Goal: Information Seeking & Learning: Learn about a topic

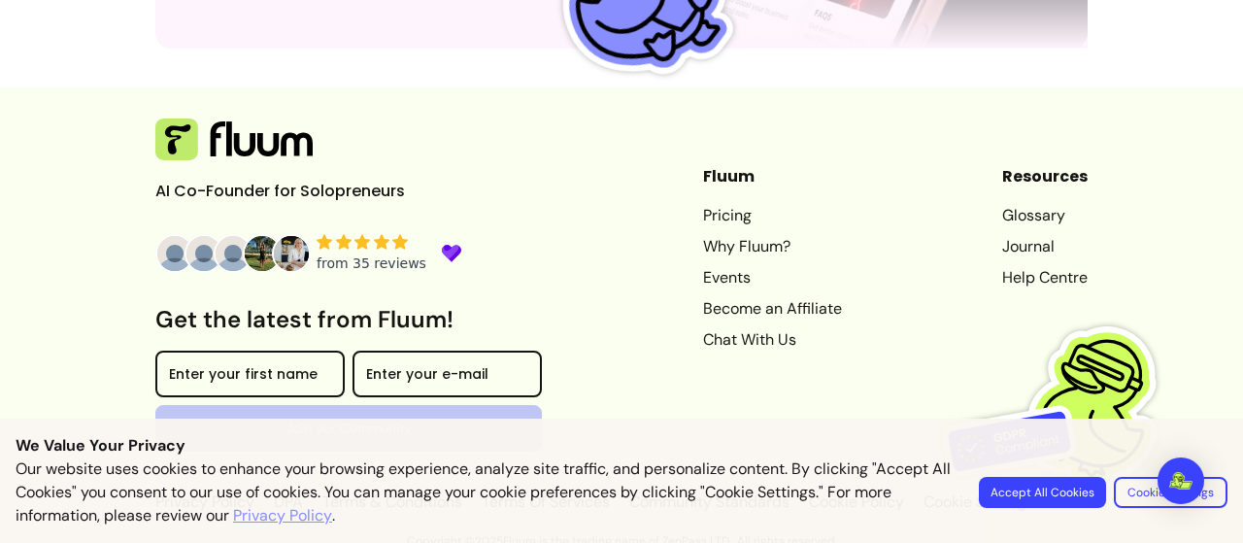
scroll to position [5704, 0]
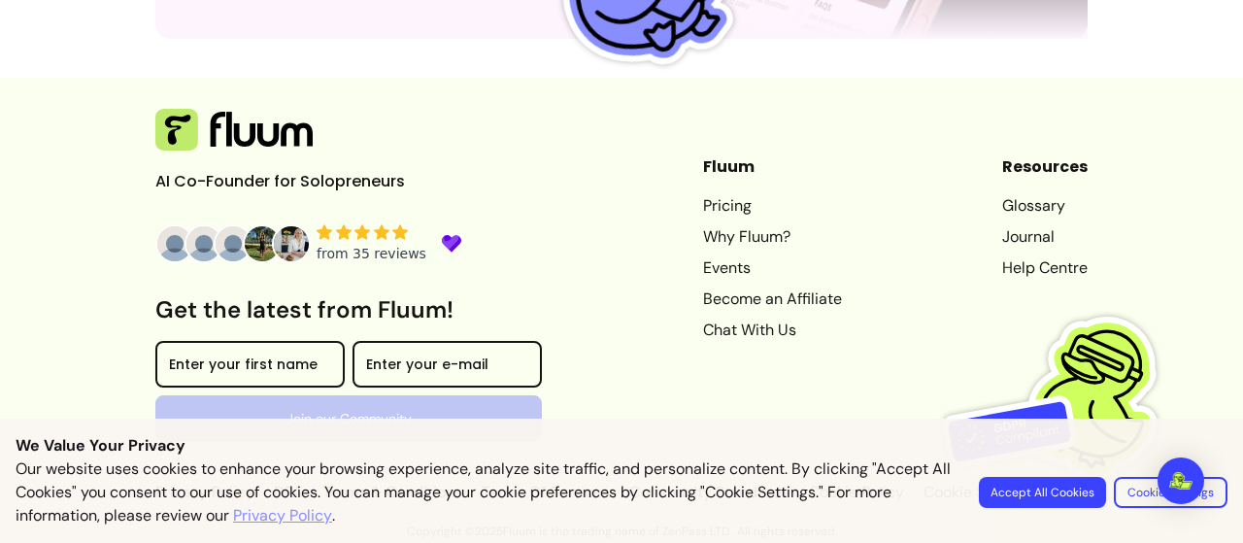
click at [714, 240] on link "Why Fluum?" at bounding box center [772, 236] width 139 height 23
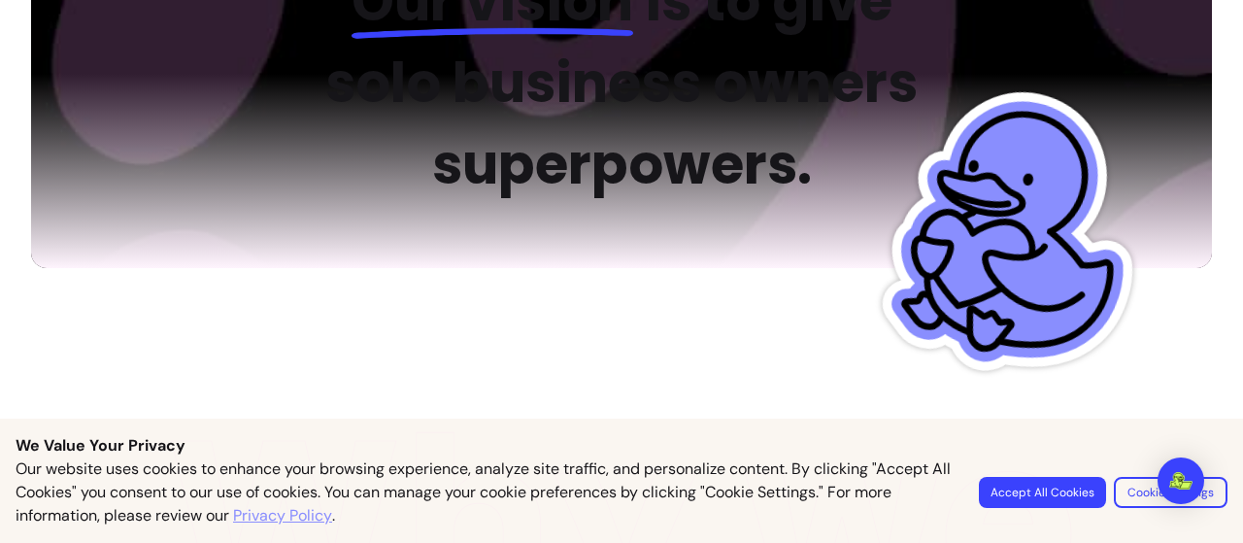
scroll to position [4, 0]
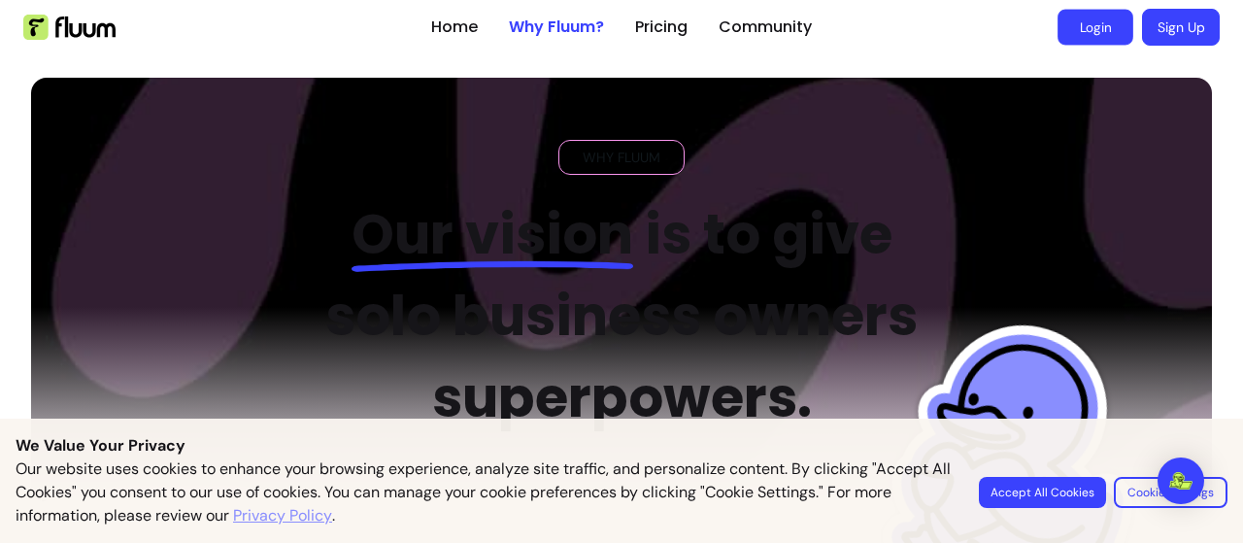
click at [1082, 38] on link "Login" at bounding box center [1095, 28] width 76 height 36
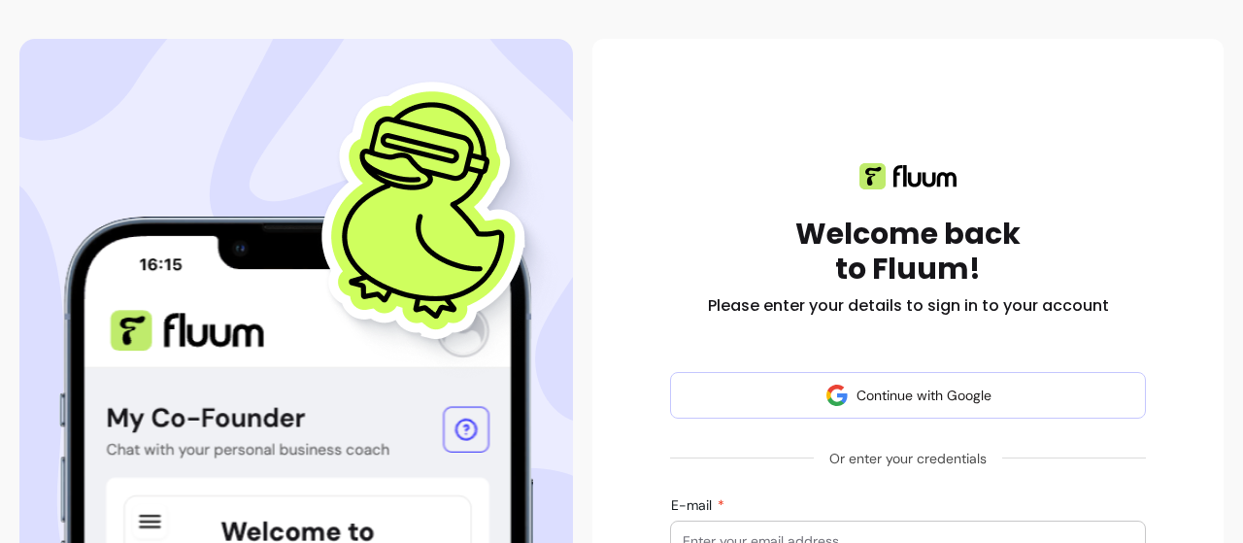
scroll to position [226, 0]
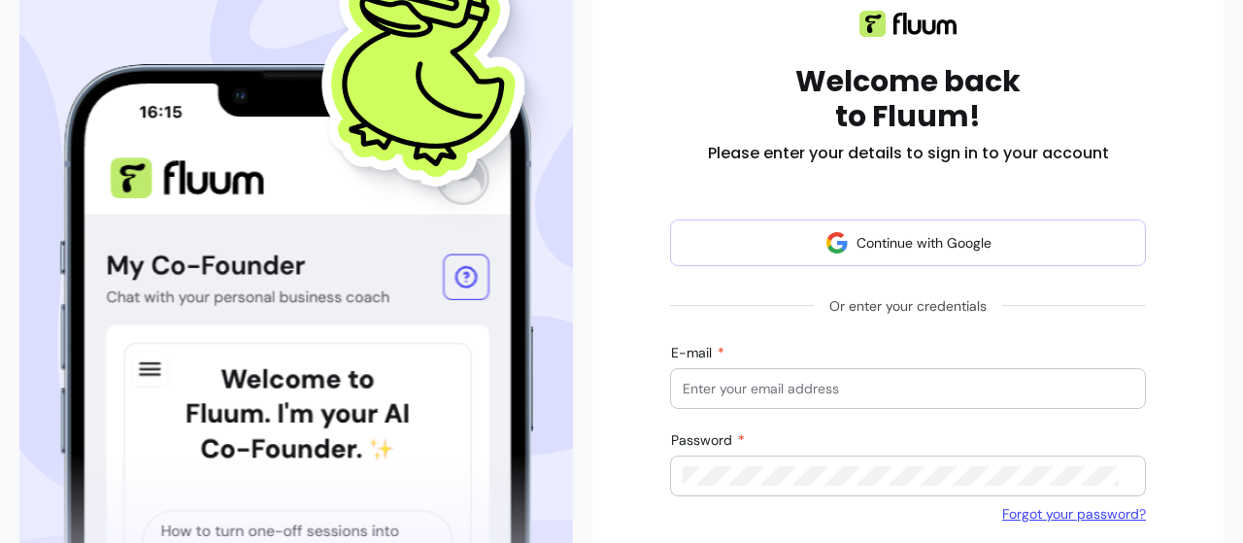
click at [809, 391] on input "E-mail" at bounding box center [908, 388] width 451 height 19
type input "[EMAIL_ADDRESS][DOMAIN_NAME]"
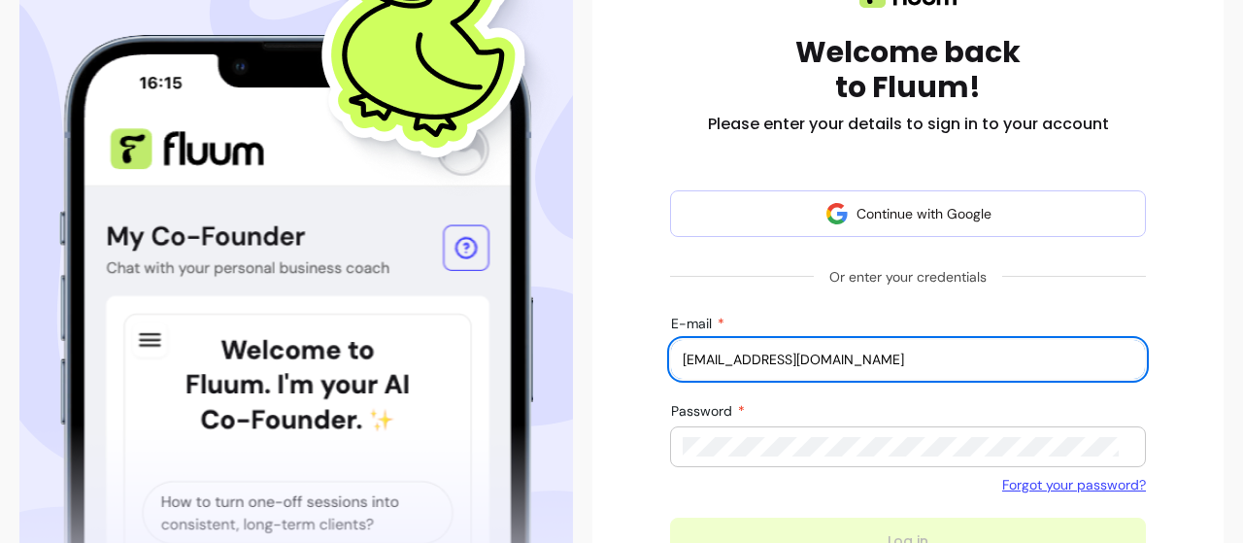
scroll to position [355, 0]
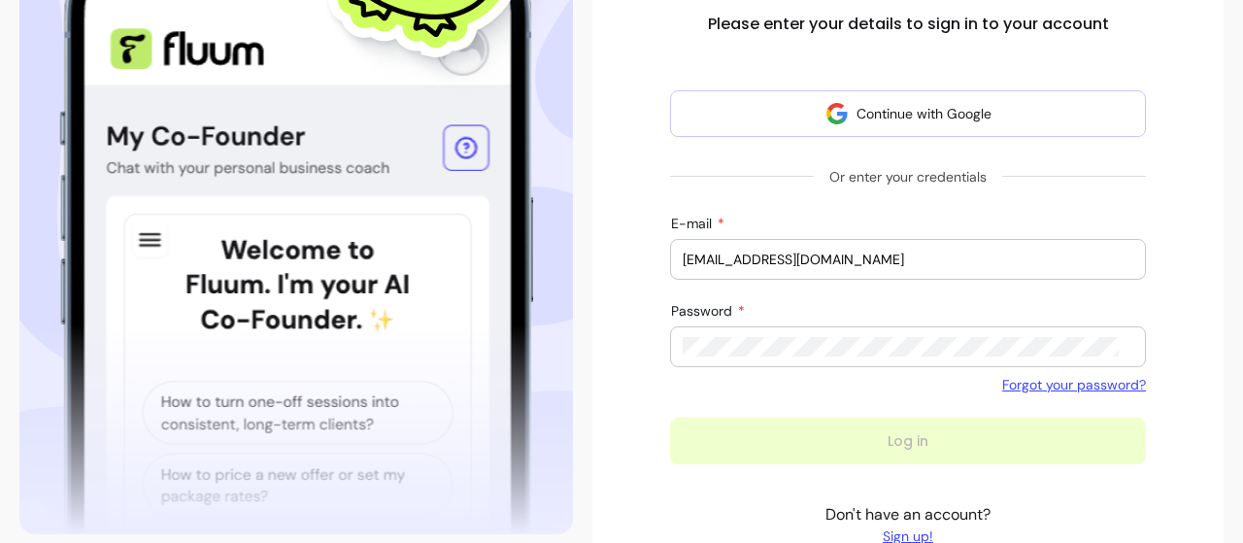
click at [861, 339] on div "Password" at bounding box center [908, 346] width 476 height 41
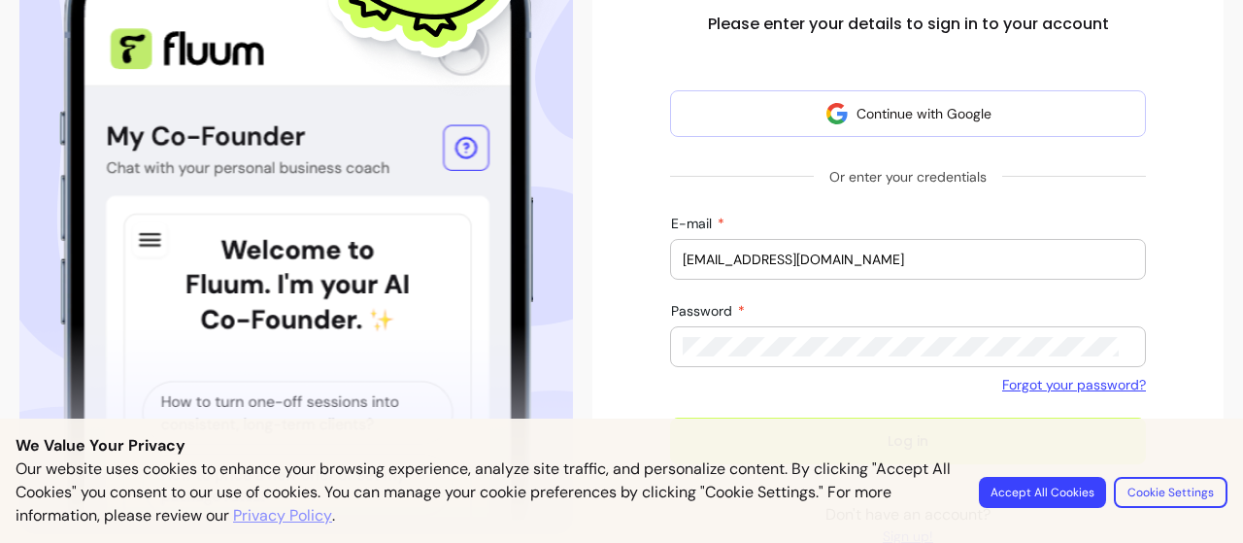
click at [670, 418] on button "Log in" at bounding box center [908, 441] width 476 height 47
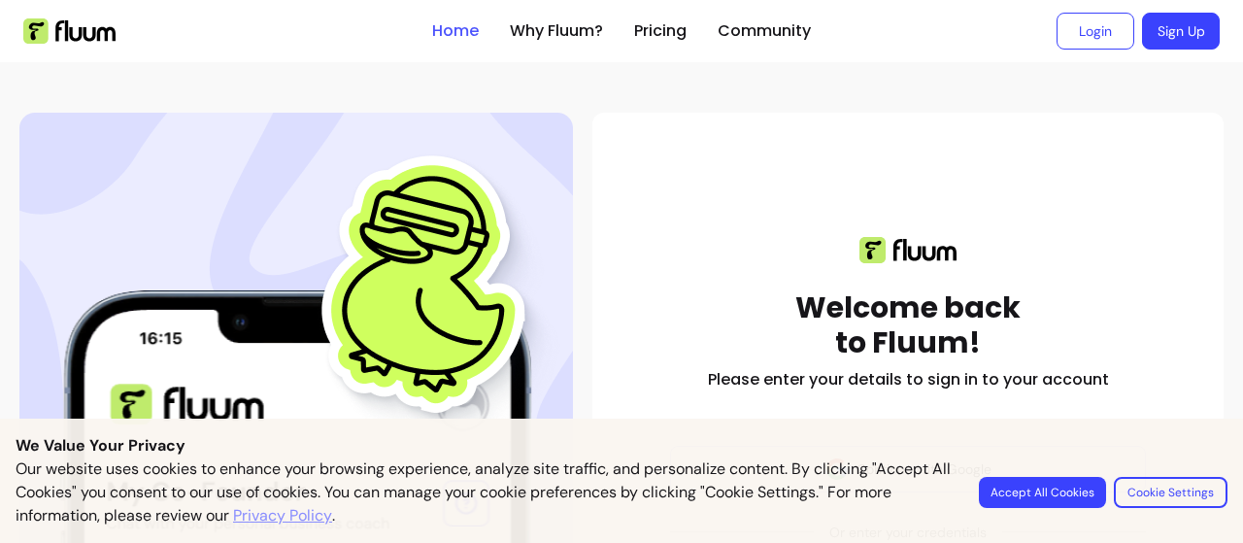
click at [452, 34] on link "Home" at bounding box center [455, 30] width 47 height 23
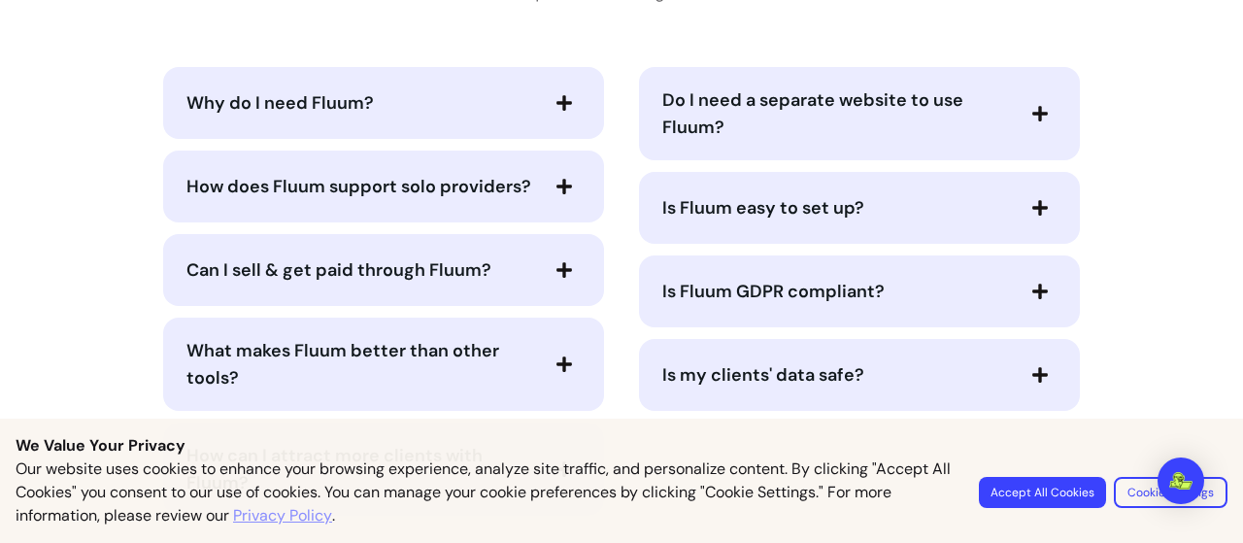
scroll to position [4389, 0]
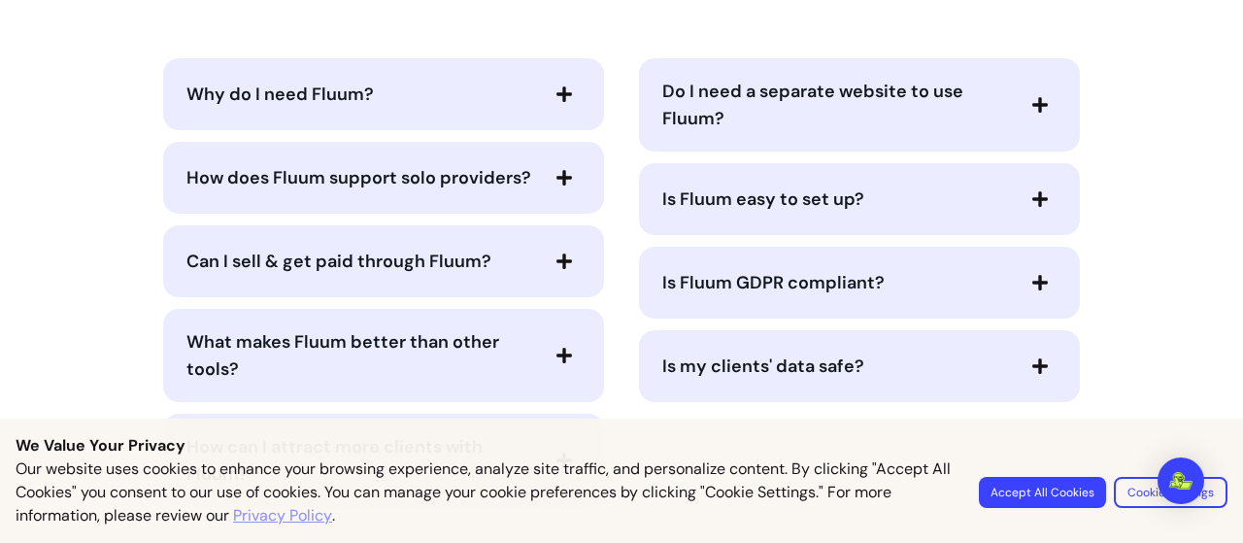
click at [1031, 114] on icon "button" at bounding box center [1039, 104] width 17 height 17
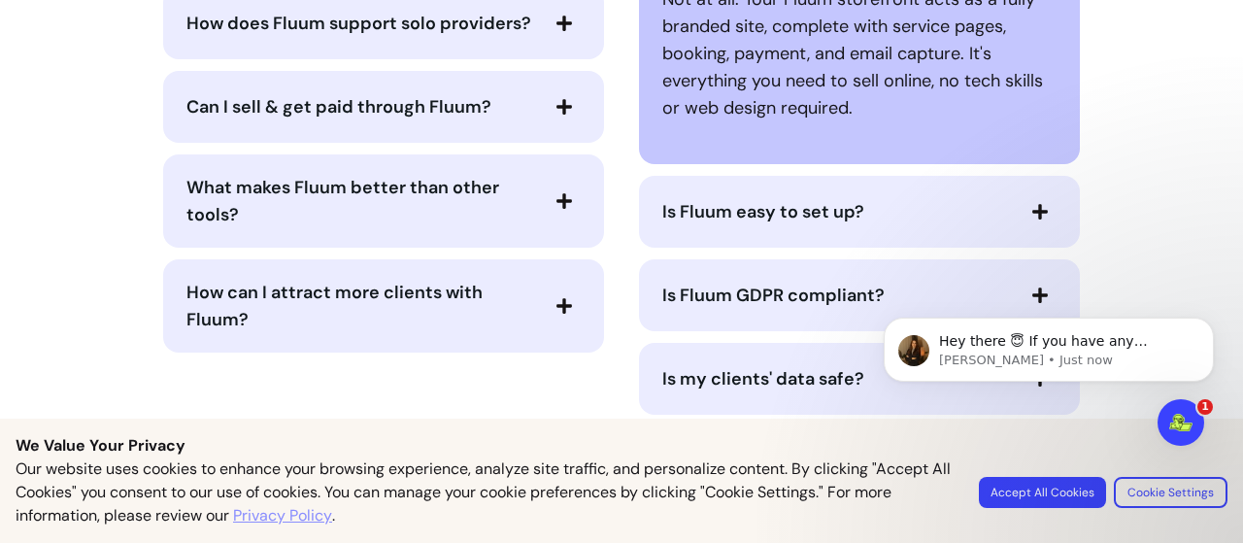
scroll to position [4576, 0]
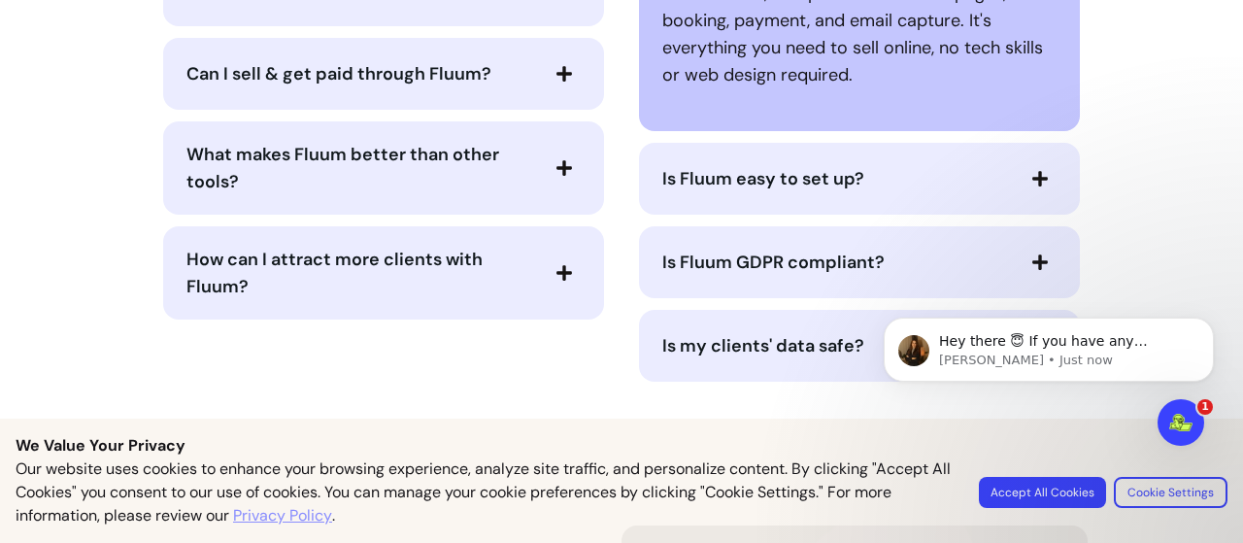
click at [1031, 187] on icon "button" at bounding box center [1039, 178] width 17 height 17
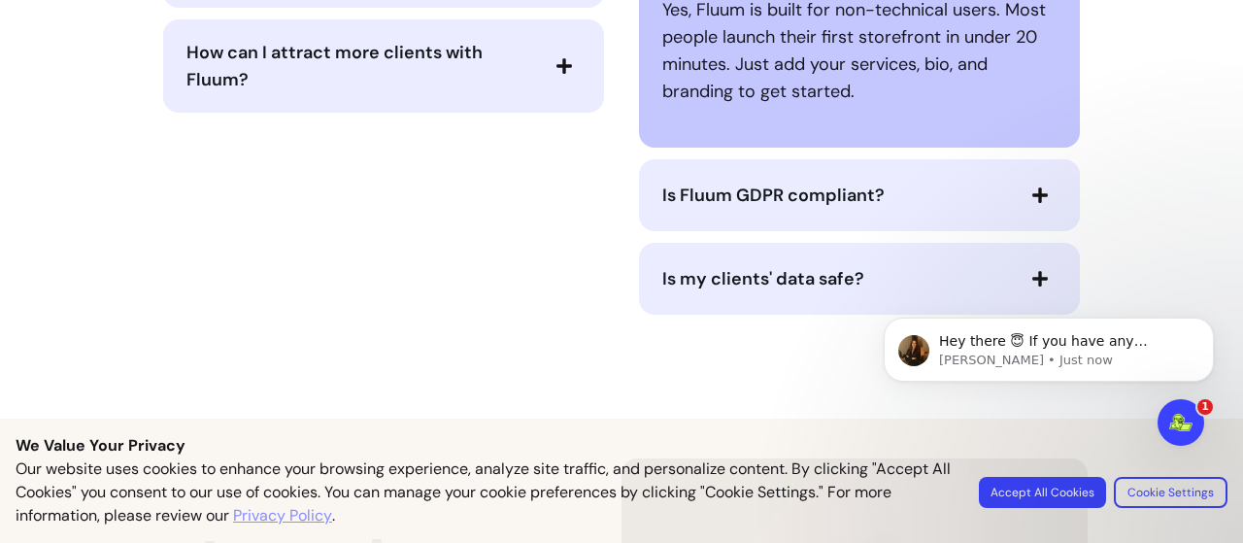
scroll to position [4829, 0]
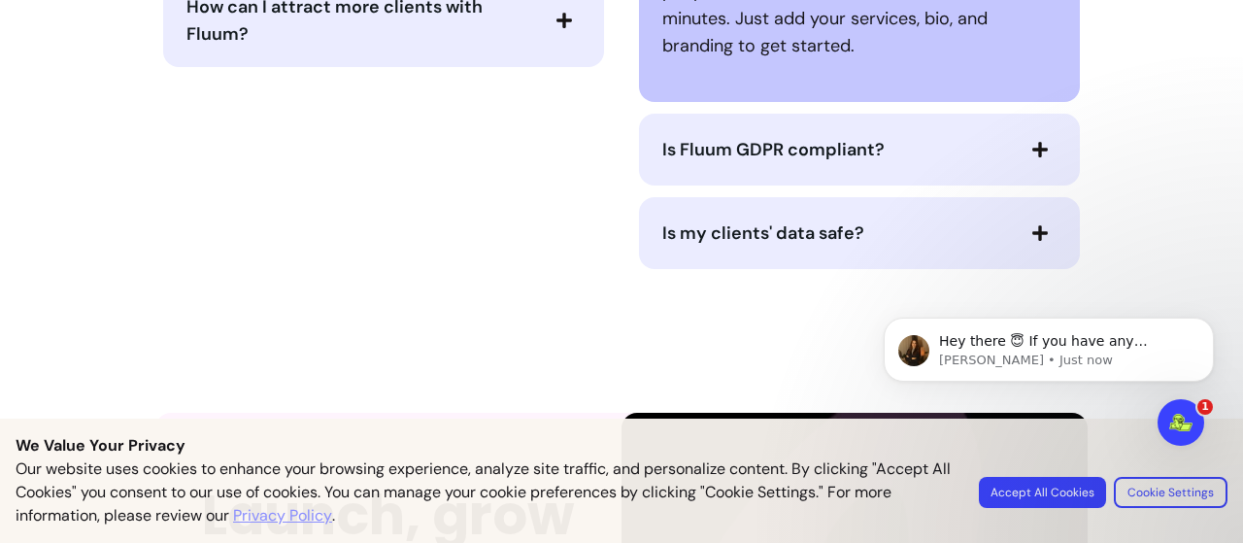
click at [1007, 166] on button "Is Fluum GDPR compliant?" at bounding box center [859, 149] width 394 height 33
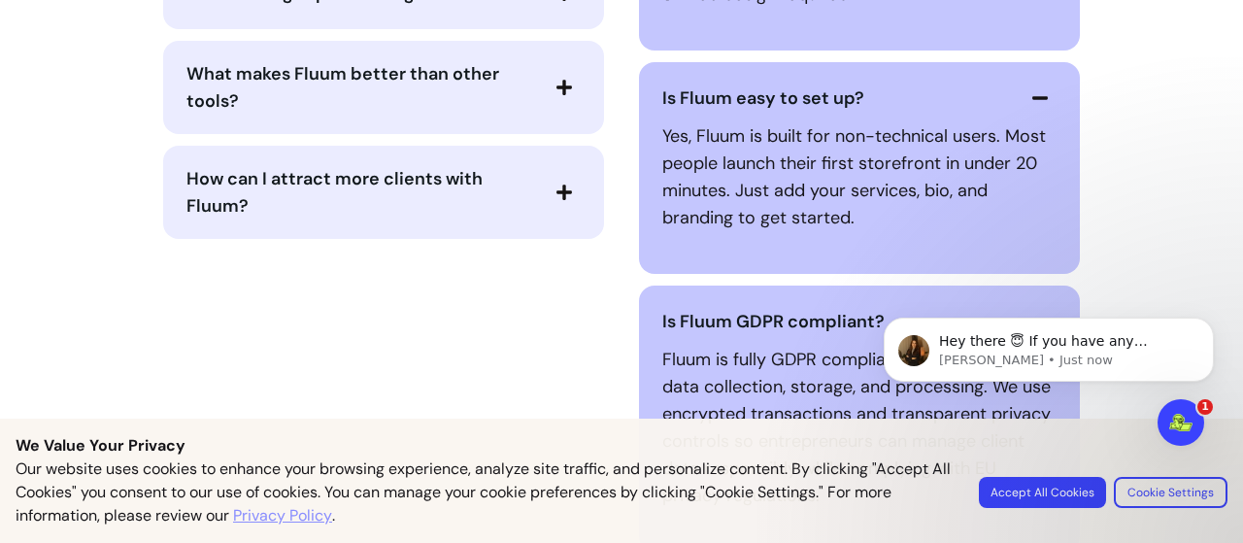
scroll to position [4608, 0]
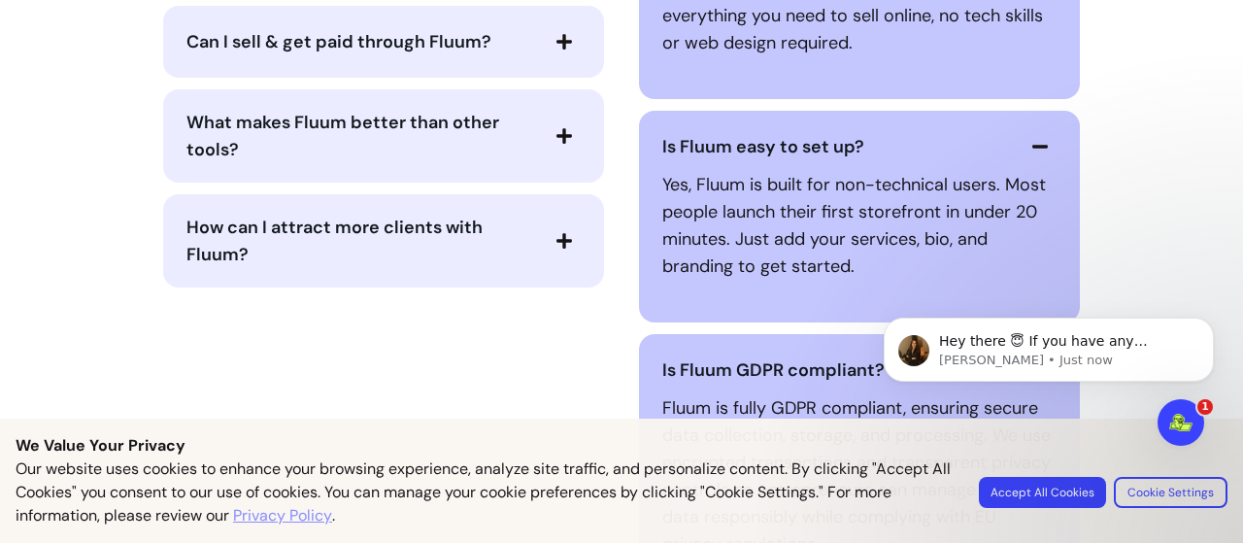
click at [548, 248] on button "How can I attract more clients with Fluum?" at bounding box center [383, 241] width 394 height 54
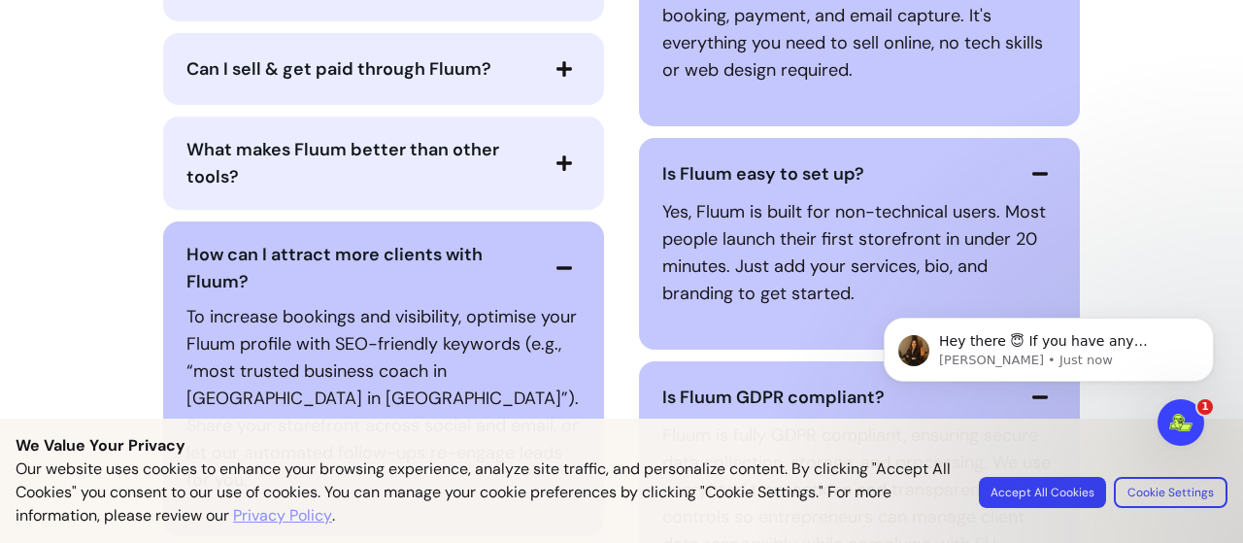
scroll to position [4576, 0]
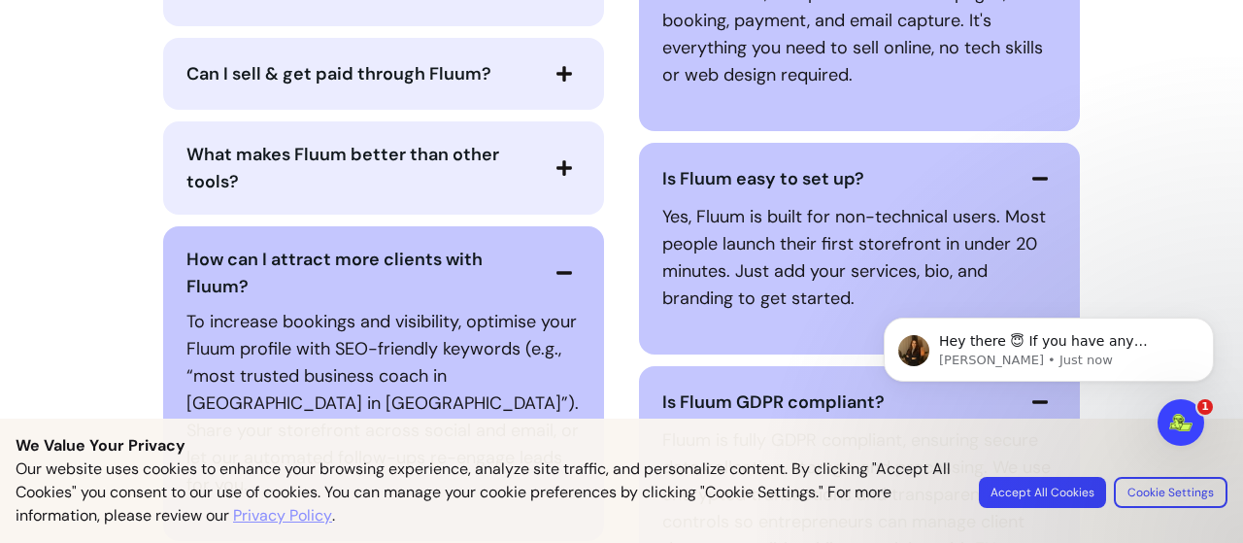
click at [555, 184] on span "button" at bounding box center [564, 167] width 33 height 33
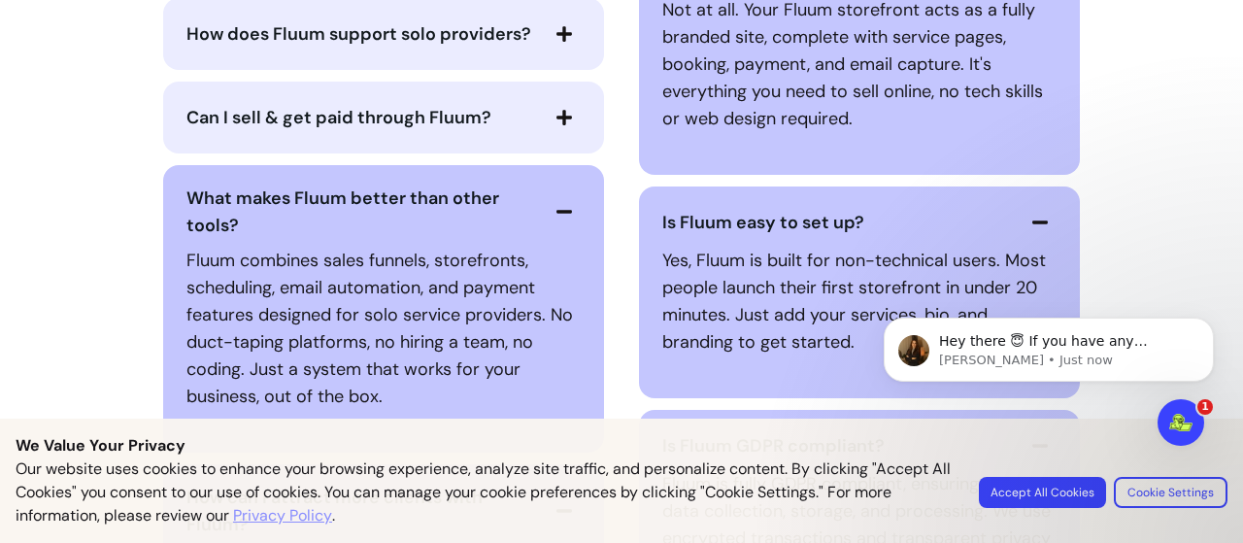
scroll to position [4518, 0]
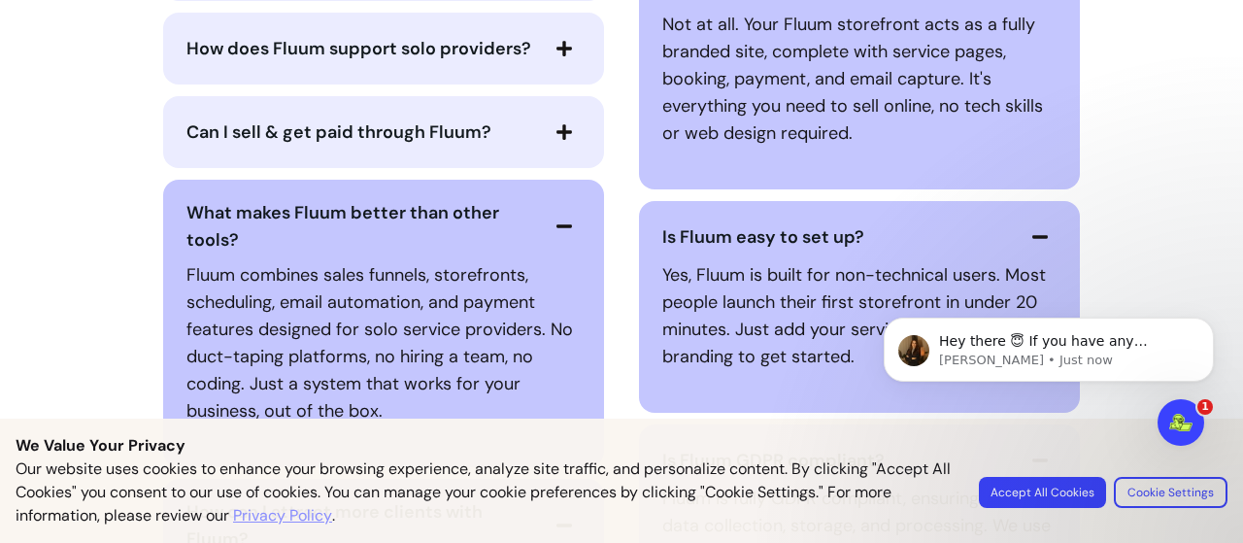
click at [534, 149] on button "Can I sell & get paid through Fluum?" at bounding box center [383, 132] width 394 height 33
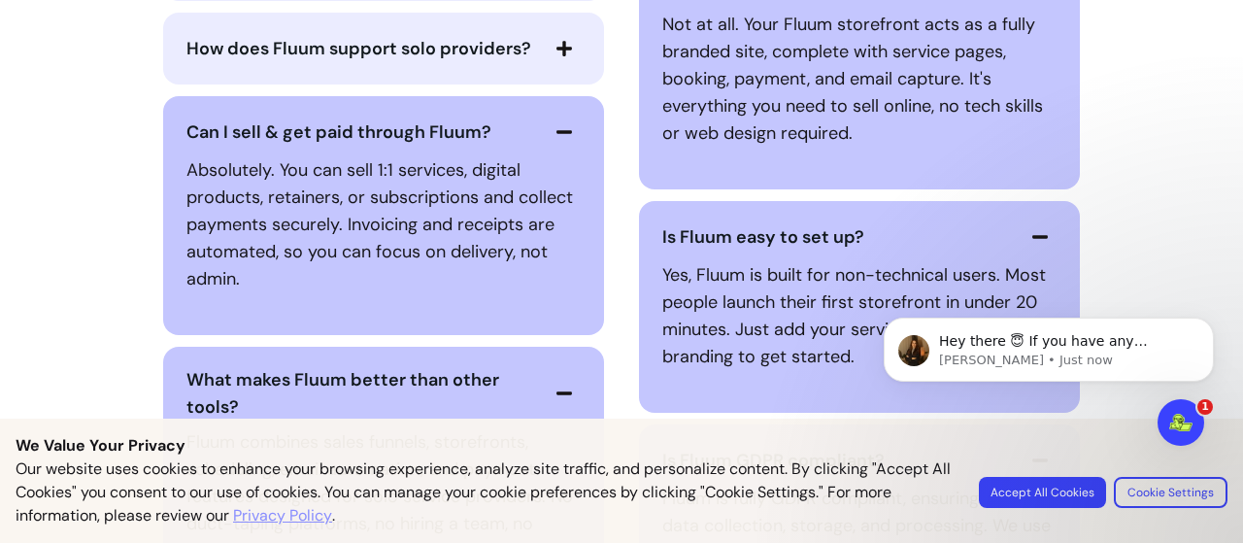
click at [608, 226] on div "Why do I need Fluum? How does Fluum support solo providers? Can I sell & get pa…" at bounding box center [621, 444] width 932 height 1031
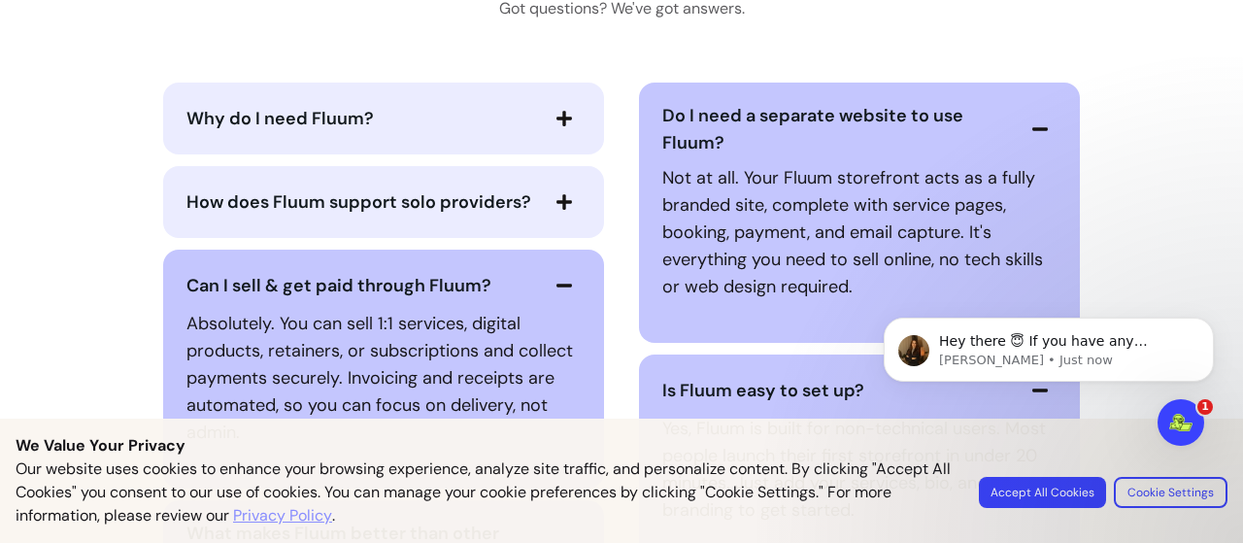
scroll to position [4343, 0]
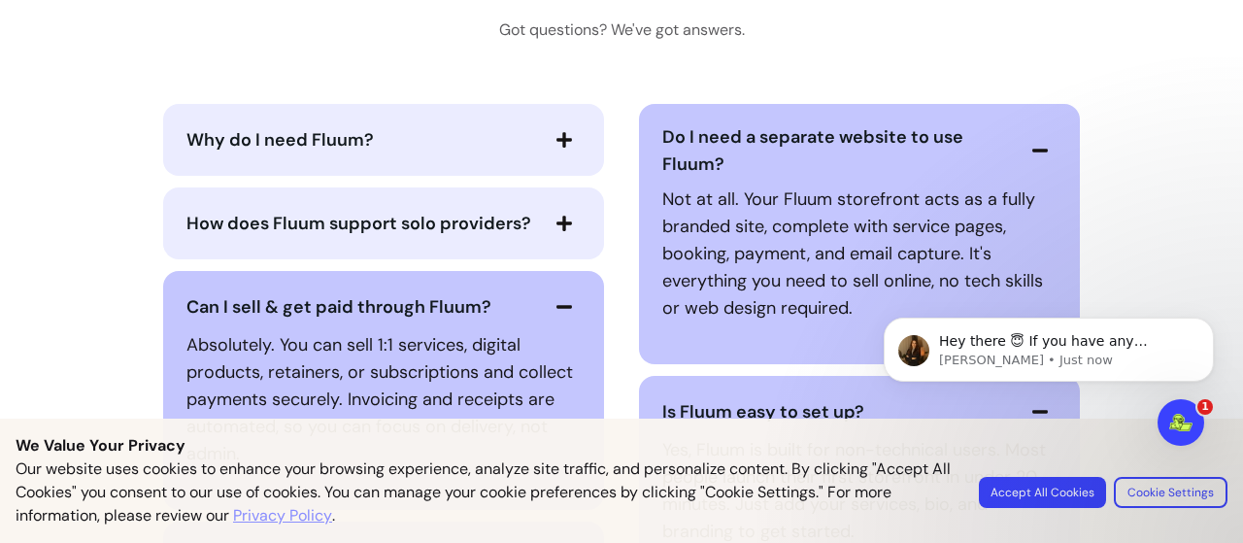
click at [555, 232] on icon "button" at bounding box center [563, 223] width 17 height 17
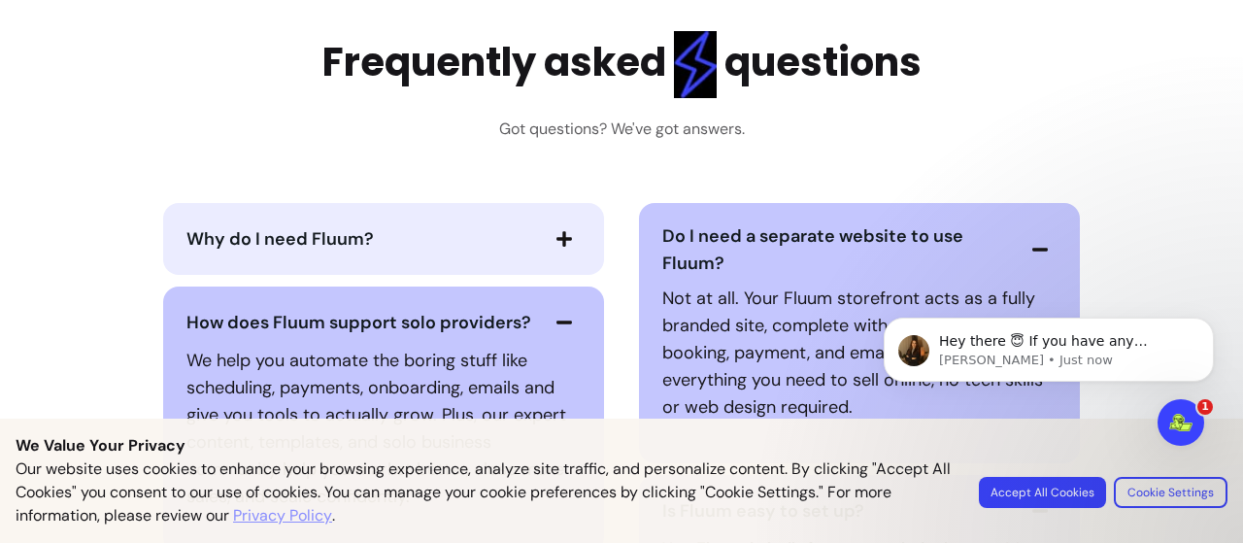
scroll to position [4200, 0]
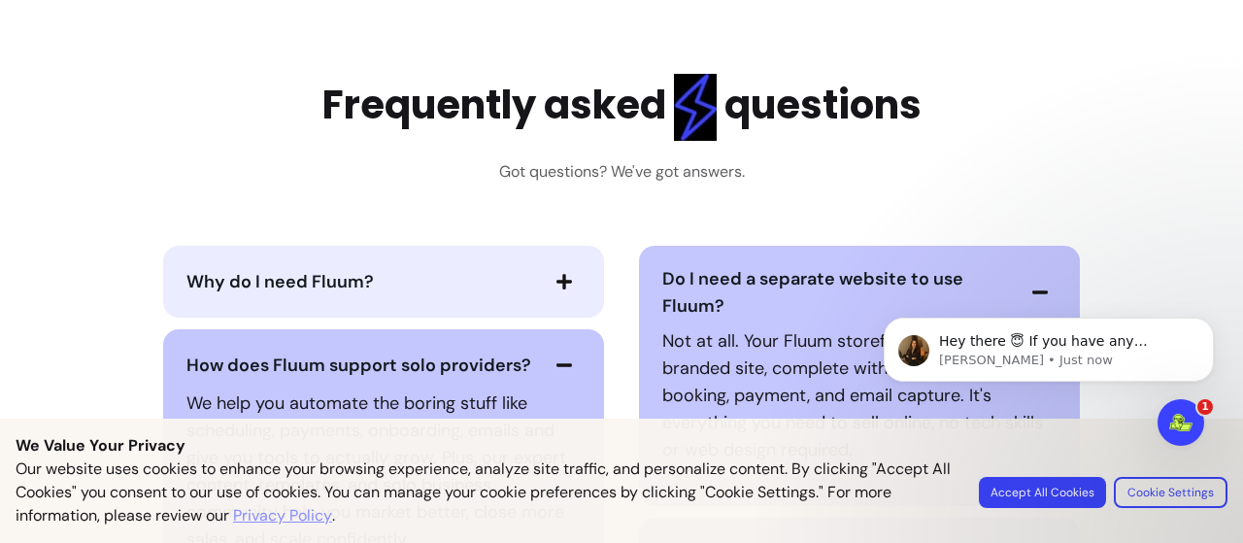
click at [548, 294] on span "button" at bounding box center [564, 281] width 33 height 33
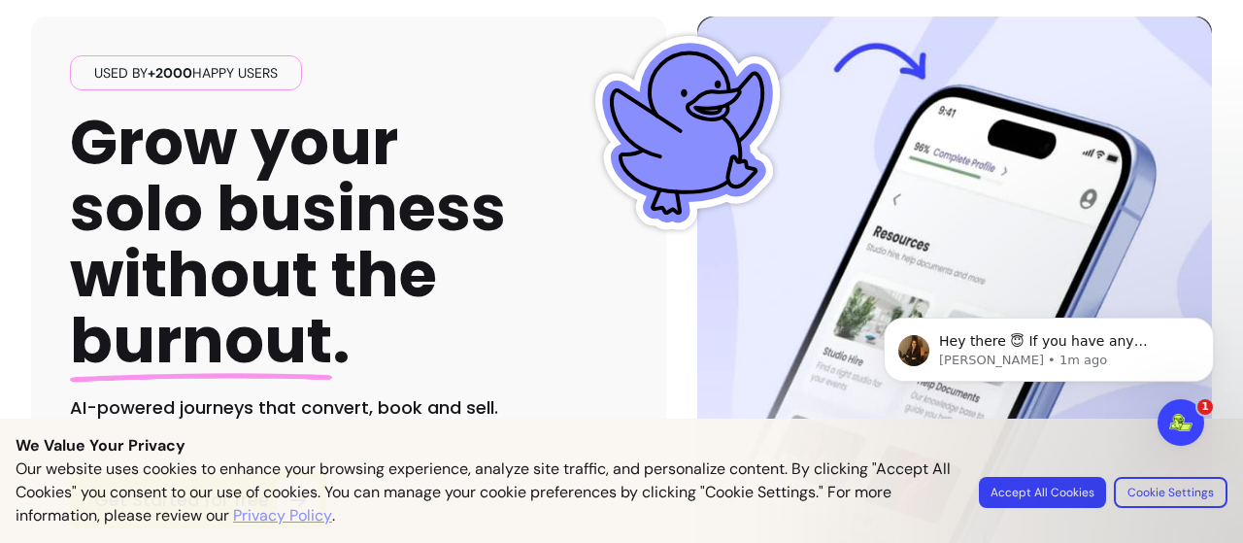
scroll to position [0, 0]
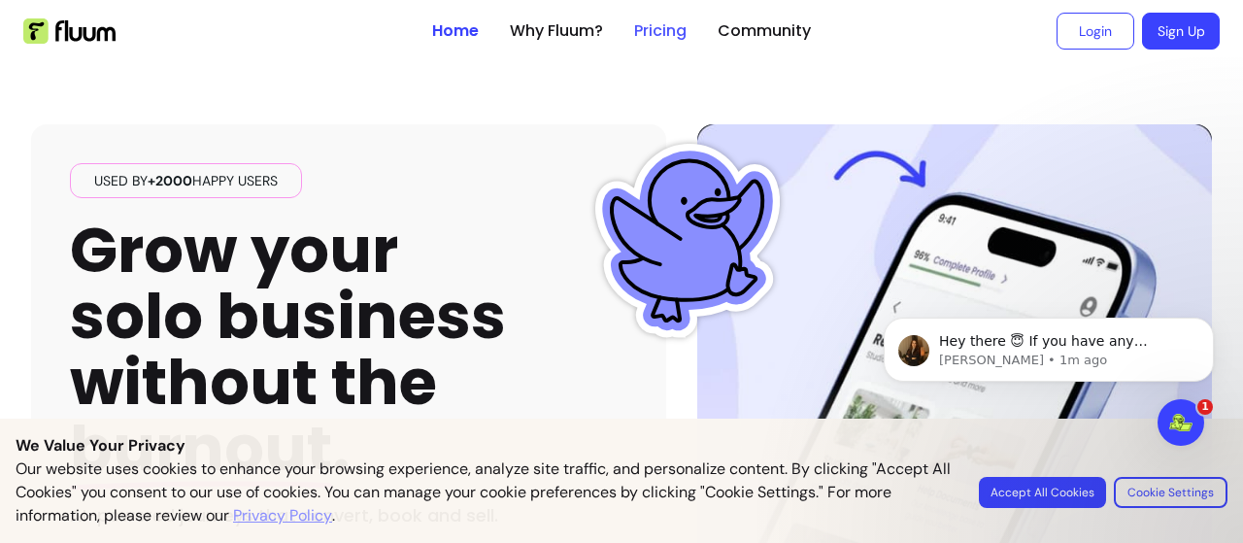
click at [654, 36] on link "Pricing" at bounding box center [660, 30] width 52 height 23
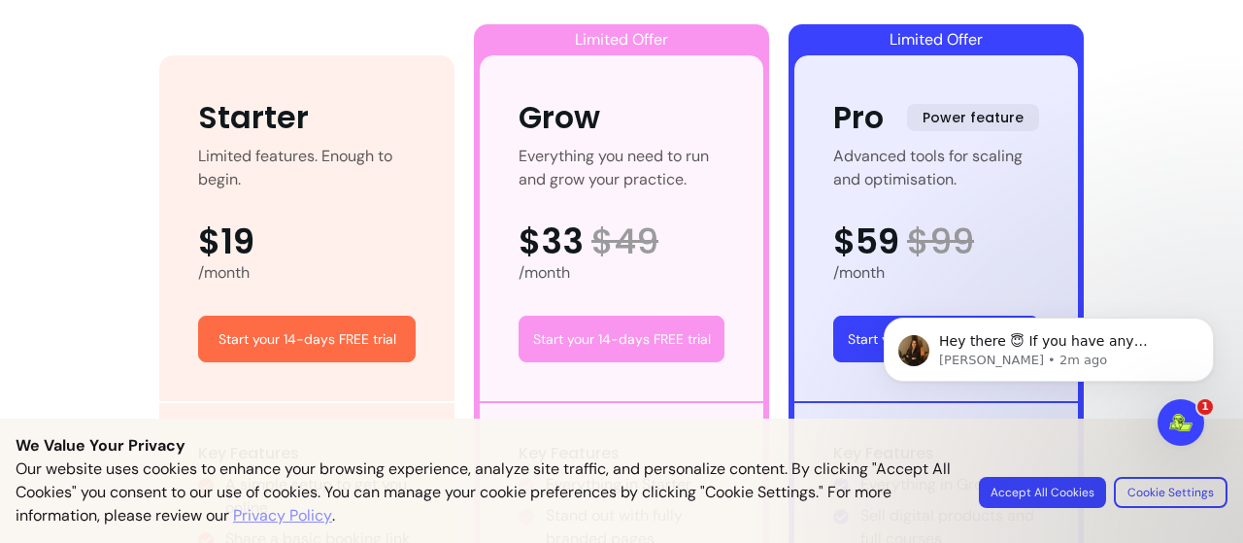
scroll to position [1185, 0]
